Goal: Transaction & Acquisition: Purchase product/service

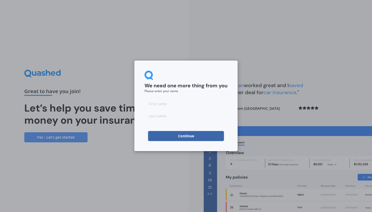
click at [180, 103] on input at bounding box center [185, 104] width 83 height 10
type input "[PERSON_NAME]"
click at [189, 135] on button "Continue" at bounding box center [186, 136] width 76 height 10
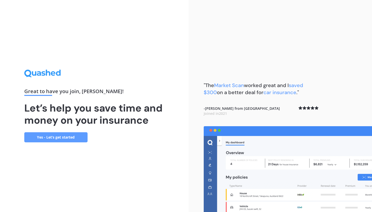
click at [68, 136] on link "Yes - Let’s get started" at bounding box center [55, 137] width 63 height 10
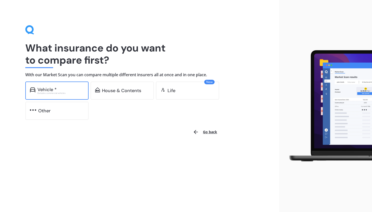
click at [77, 88] on div "Vehicle *" at bounding box center [60, 89] width 47 height 5
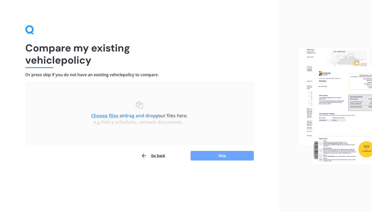
click at [201, 157] on button "Skip" at bounding box center [221, 156] width 63 height 10
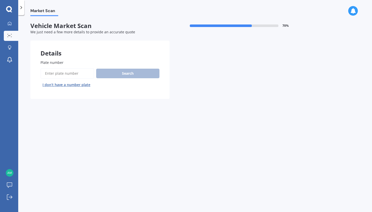
click at [78, 74] on input "Plate number" at bounding box center [67, 73] width 54 height 11
type input "HUM20"
click at [113, 73] on button "Search" at bounding box center [127, 74] width 63 height 10
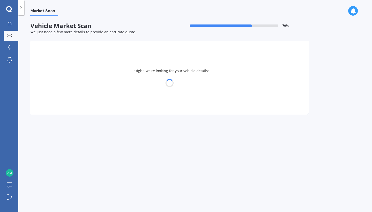
select select "MITSUBISHI"
select select "OUTLANDER"
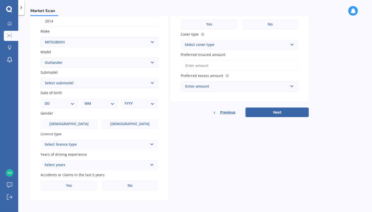
select select "16"
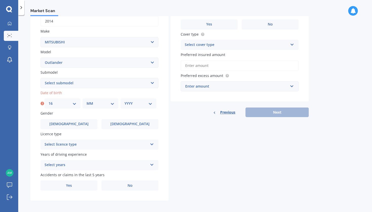
select select "12"
select select "1985"
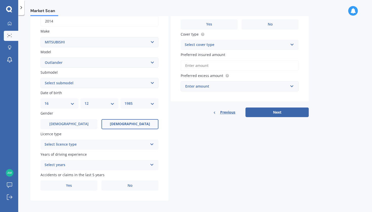
click at [122, 124] on label "[DEMOGRAPHIC_DATA]" at bounding box center [129, 124] width 57 height 10
click at [0, 0] on input "[DEMOGRAPHIC_DATA]" at bounding box center [0, 0] width 0 height 0
click at [115, 144] on div "Select licence type" at bounding box center [95, 145] width 103 height 6
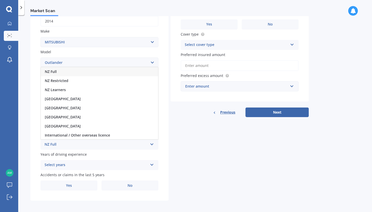
click at [111, 72] on div "NZ Full" at bounding box center [99, 71] width 117 height 9
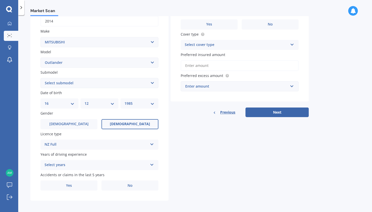
click at [92, 167] on div "Select years 5 or more years 4 years 3 years 2 years 1 year" at bounding box center [99, 165] width 118 height 10
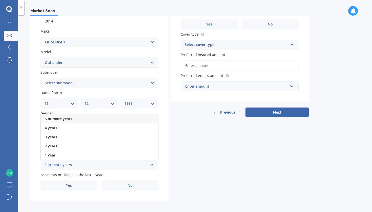
click at [99, 117] on div "5 or more years" at bounding box center [99, 119] width 117 height 9
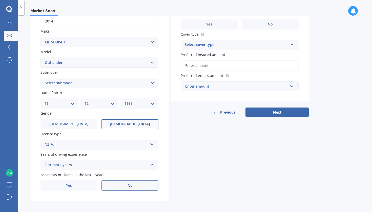
click at [117, 186] on label "No" at bounding box center [129, 186] width 57 height 10
click at [0, 0] on input "No" at bounding box center [0, 0] width 0 height 0
click at [88, 185] on label "Yes" at bounding box center [68, 186] width 57 height 10
click at [0, 0] on input "Yes" at bounding box center [0, 0] width 0 height 0
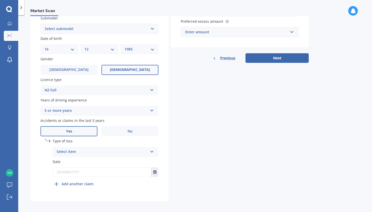
scroll to position [138, 0]
click at [105, 155] on div "Select item At fault accident Not at fault accident" at bounding box center [106, 152] width 106 height 10
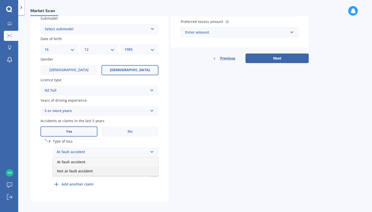
click at [107, 171] on div "Not at fault accident" at bounding box center [105, 171] width 105 height 9
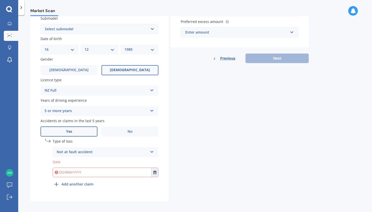
click at [105, 173] on input "text" at bounding box center [102, 172] width 98 height 9
type input "[DATE]"
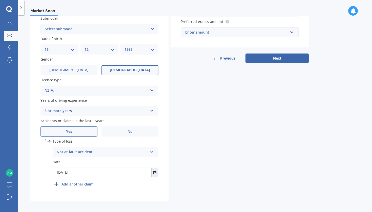
click at [161, 179] on div "Plate number Search I don’t have a number plate Year [DATE] Make Select make AC…" at bounding box center [99, 56] width 138 height 289
click at [225, 31] on div "Enter amount" at bounding box center [236, 33] width 103 height 6
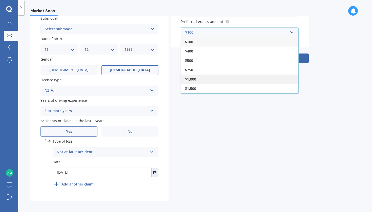
click at [220, 77] on div "$1,000" at bounding box center [239, 79] width 117 height 9
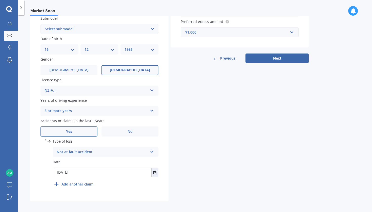
click at [256, 31] on div "$1,000" at bounding box center [236, 33] width 103 height 6
click at [322, 42] on div "Market Scan Vehicle Market Scan 70 % We just need a few more details to provide…" at bounding box center [194, 114] width 353 height 197
click at [296, 58] on button "Next" at bounding box center [276, 59] width 63 height 10
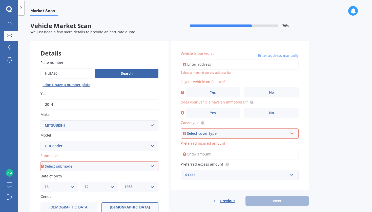
scroll to position [1, 0]
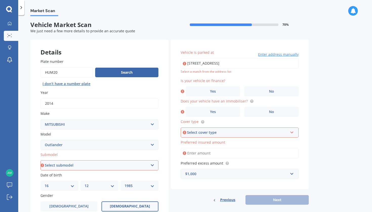
type input "[STREET_ADDRESS]"
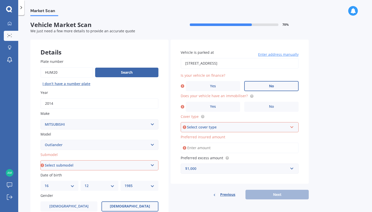
click at [250, 87] on label "No" at bounding box center [271, 86] width 54 height 10
click at [0, 0] on input "No" at bounding box center [0, 0] width 0 height 0
click at [222, 105] on label "Yes" at bounding box center [213, 107] width 54 height 10
click at [0, 0] on input "Yes" at bounding box center [0, 0] width 0 height 0
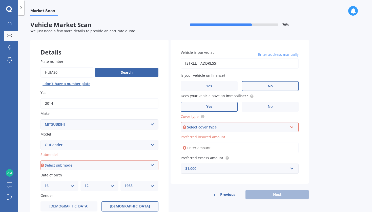
click at [223, 128] on div "Select cover type" at bounding box center [237, 128] width 101 height 6
click at [224, 117] on label "Cover type" at bounding box center [238, 116] width 116 height 5
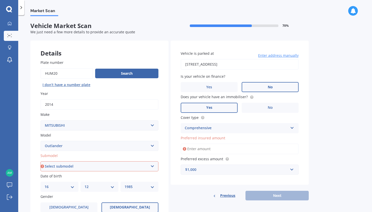
scroll to position [0, 0]
click at [290, 126] on icon at bounding box center [292, 127] width 4 height 4
click at [304, 120] on div "Vehicle is parked at [STREET_ADDRESS] Enter address manually Is your vehicle on…" at bounding box center [239, 113] width 138 height 145
click at [289, 149] on input "Preferred insured amount" at bounding box center [239, 149] width 118 height 11
click at [295, 118] on label "Cover type" at bounding box center [238, 117] width 116 height 5
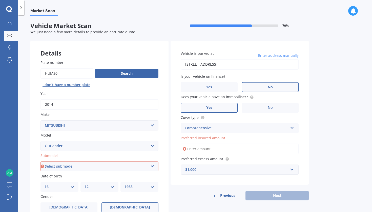
click at [292, 150] on input "Preferred insured amount" at bounding box center [239, 149] width 118 height 11
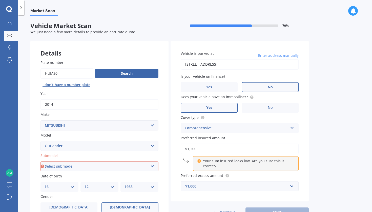
type input "$12,000"
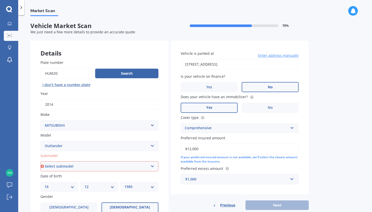
click at [303, 156] on div "Vehicle is parked at [STREET_ADDRESS] Enter address manually Is your vehicle on…" at bounding box center [239, 118] width 138 height 154
click at [298, 126] on div "Comprehensive Comprehensive Third Party, Fire & Theft Third Party" at bounding box center [239, 128] width 118 height 10
click at [302, 129] on div "Vehicle is parked at [STREET_ADDRESS] Enter address manually Is your vehicle on…" at bounding box center [239, 118] width 138 height 154
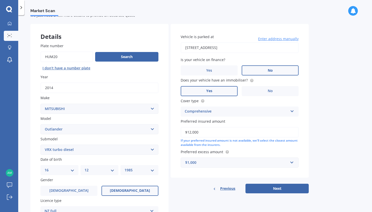
scroll to position [17, 0]
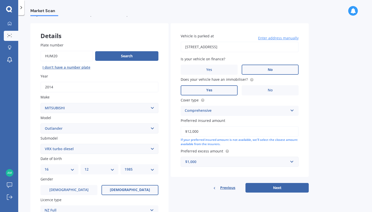
select select "XLS DIESEL"
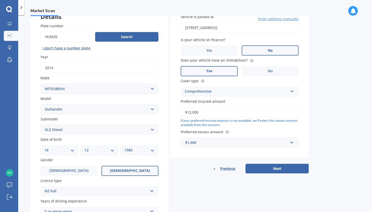
scroll to position [0, 0]
click at [294, 139] on div "$1,000 $100 $400 $500 $750 $1,000 $1,500 $2,000" at bounding box center [239, 143] width 118 height 10
click at [303, 132] on div "Vehicle is parked at [STREET_ADDRESS] Enter address manually Is your vehicle on…" at bounding box center [239, 81] width 138 height 154
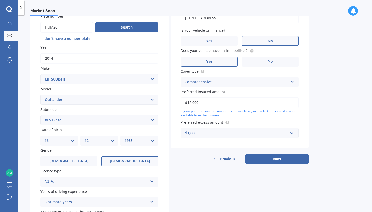
scroll to position [44, 0]
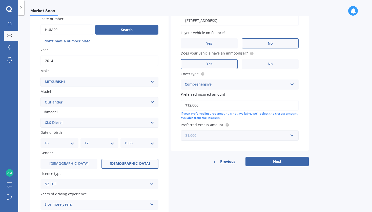
click at [291, 136] on input "text" at bounding box center [237, 136] width 113 height 10
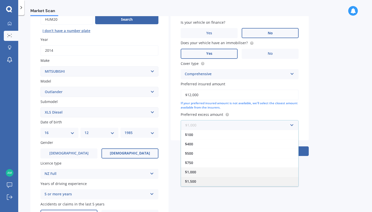
scroll to position [0, 0]
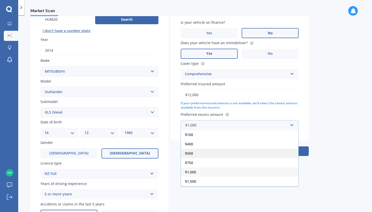
click at [252, 154] on div "$500" at bounding box center [239, 153] width 117 height 9
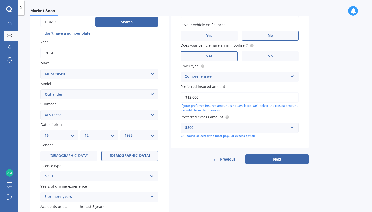
scroll to position [50, 0]
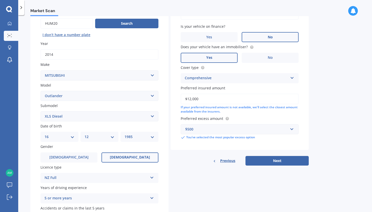
click at [191, 99] on input "$12,000" at bounding box center [239, 99] width 118 height 11
type input "$15,000"
click at [297, 116] on div "Preferred excess amount $500 $100 $400 $500 $750 $1,000 $1,500 $2,000 You’ve se…" at bounding box center [239, 128] width 118 height 24
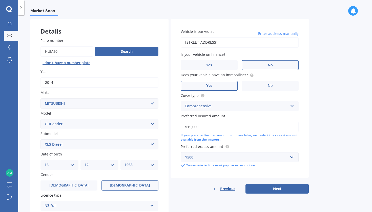
scroll to position [21, 0]
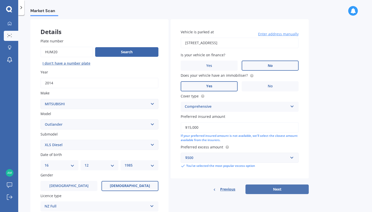
click at [285, 188] on button "Next" at bounding box center [276, 190] width 63 height 10
select select "16"
select select "12"
select select "1985"
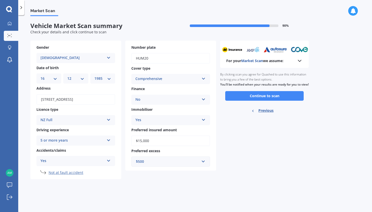
scroll to position [0, 0]
click at [235, 99] on button "Continue to scan" at bounding box center [264, 96] width 78 height 10
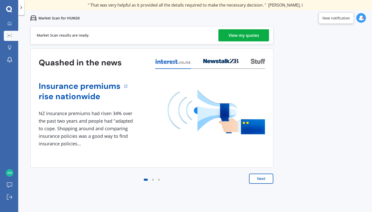
click at [255, 34] on div "View my quotes" at bounding box center [243, 35] width 31 height 12
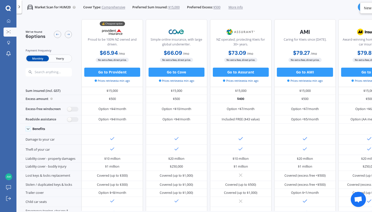
click at [64, 58] on span "Yearly" at bounding box center [60, 59] width 22 height 6
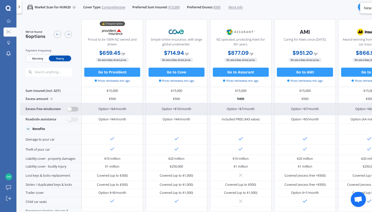
click at [72, 111] on label at bounding box center [72, 109] width 11 height 5
radio input "true"
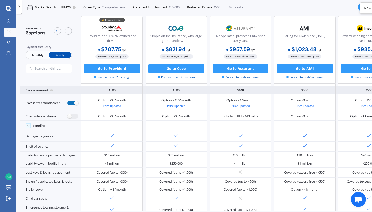
scroll to position [12, 1]
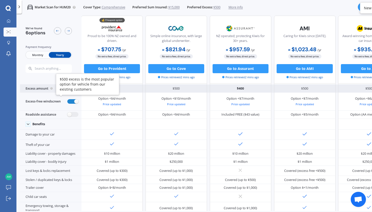
click at [52, 89] on icon at bounding box center [51, 88] width 1 height 1
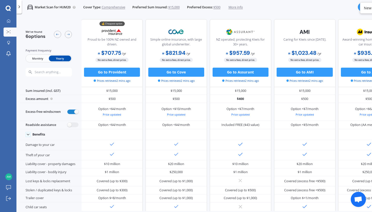
scroll to position [0, 1]
click at [219, 8] on span "$500" at bounding box center [216, 7] width 7 height 5
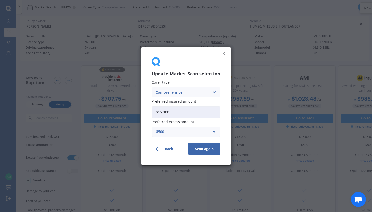
scroll to position [0, 13]
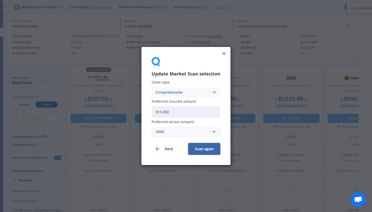
click at [219, 6] on div "Update Market Scan selection Cover type Comprehensive Comprehensive Third Party…" at bounding box center [186, 106] width 372 height 212
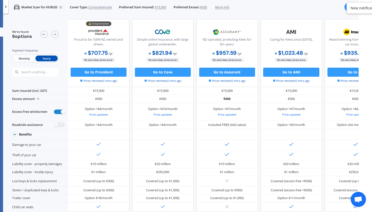
click at [219, 6] on span "More info" at bounding box center [222, 7] width 14 height 5
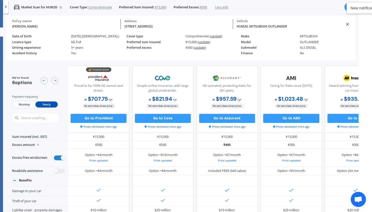
click at [339, 10] on div "Market Scan for HUM20 Cover Type: Comprehensive Preferred Sum Insured: $15,000 …" at bounding box center [180, 7] width 355 height 15
click at [213, 131] on div "NZ operated; protecting Kiwis for 30+ years. $957.59 / yr $957.59 / yr $79.80 /…" at bounding box center [226, 99] width 61 height 68
click at [206, 7] on span "$500" at bounding box center [203, 7] width 7 height 5
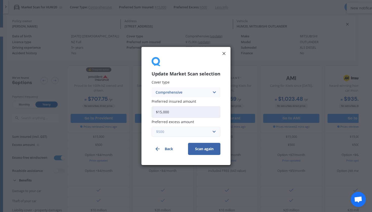
click at [213, 132] on input "text" at bounding box center [184, 132] width 64 height 10
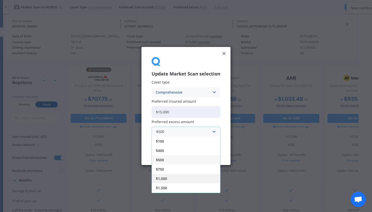
click at [185, 181] on div "$1,000" at bounding box center [186, 178] width 68 height 9
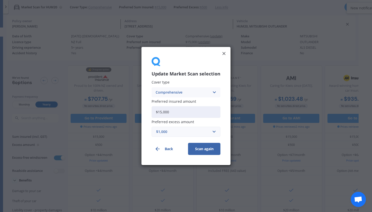
click at [203, 148] on button "Scan again" at bounding box center [204, 149] width 32 height 12
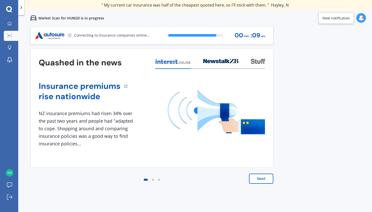
click at [221, 62] on icon at bounding box center [222, 61] width 3 height 3
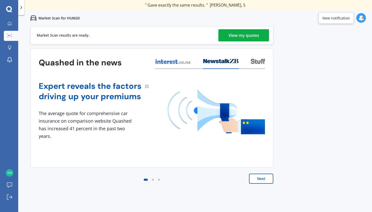
click at [235, 36] on div "View my quotes" at bounding box center [243, 35] width 31 height 12
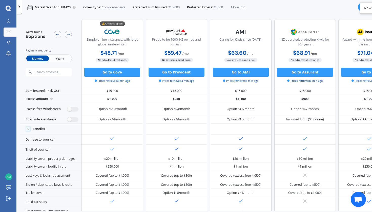
click at [60, 59] on span "Yearly" at bounding box center [60, 59] width 22 height 6
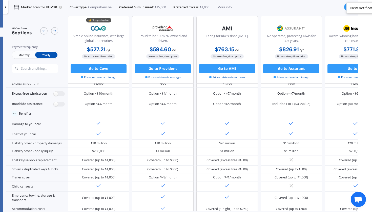
scroll to position [17, 0]
